Goal: Navigation & Orientation: Find specific page/section

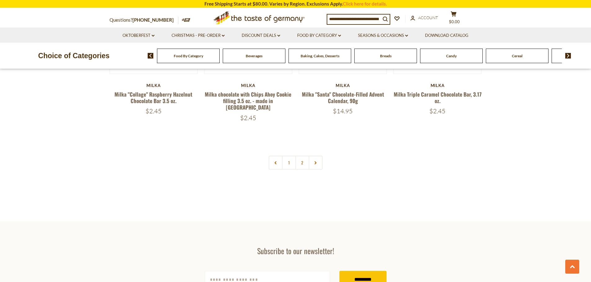
scroll to position [1240, 0]
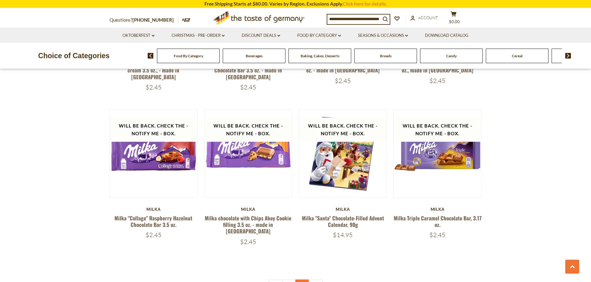
click at [301, 280] on link "2" at bounding box center [302, 287] width 14 height 14
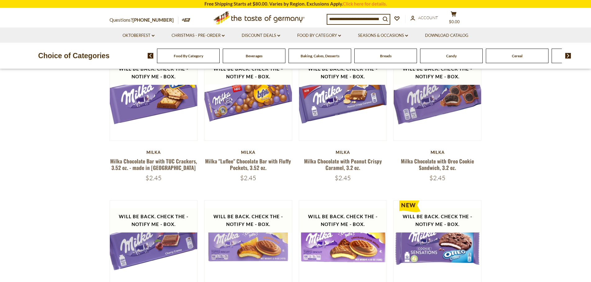
scroll to position [66, 0]
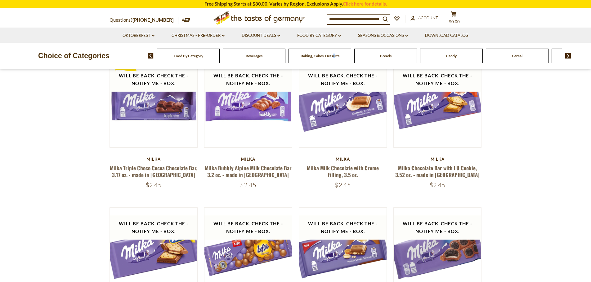
click at [219, 60] on div "Baking, Cakes, Desserts" at bounding box center [188, 56] width 63 height 15
click at [219, 56] on div "Baking, Cakes, Desserts" at bounding box center [188, 56] width 63 height 15
click at [306, 56] on span "Baking, Cakes, Desserts" at bounding box center [319, 56] width 39 height 5
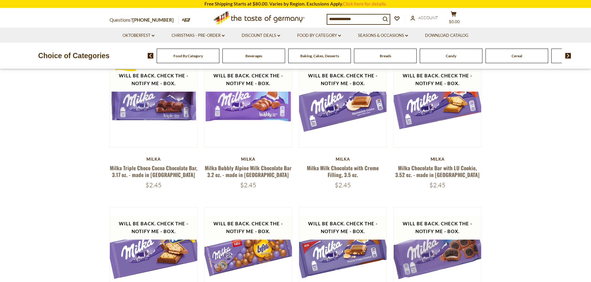
click at [247, 57] on span "Beverages" at bounding box center [253, 56] width 17 height 5
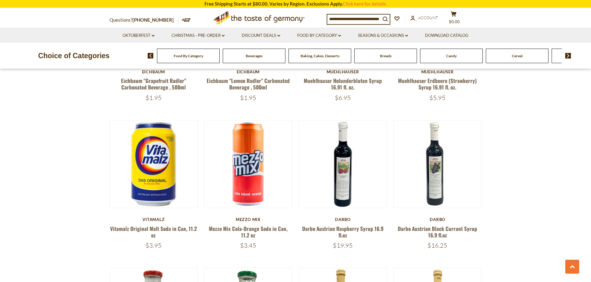
scroll to position [620, 0]
